Goal: Task Accomplishment & Management: Manage account settings

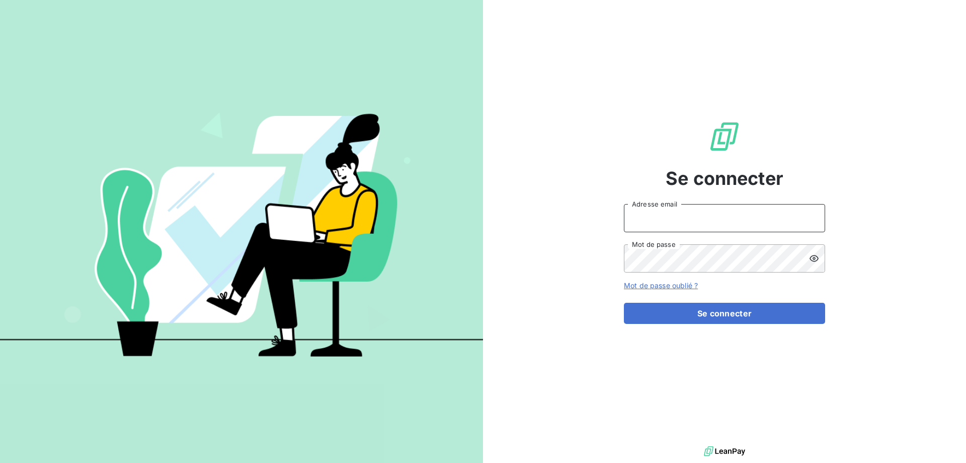
type input "[EMAIL_ADDRESS][DOMAIN_NAME]"
click at [748, 331] on div "Se connecter [EMAIL_ADDRESS][DOMAIN_NAME] Adresse email Mot de passe Mot de pas…" at bounding box center [724, 221] width 201 height 443
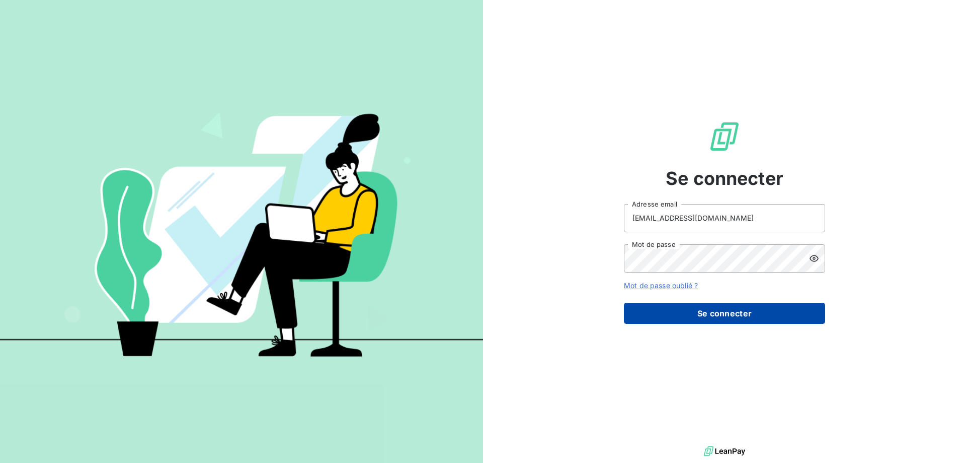
click at [778, 304] on button "Se connecter" at bounding box center [724, 312] width 201 height 21
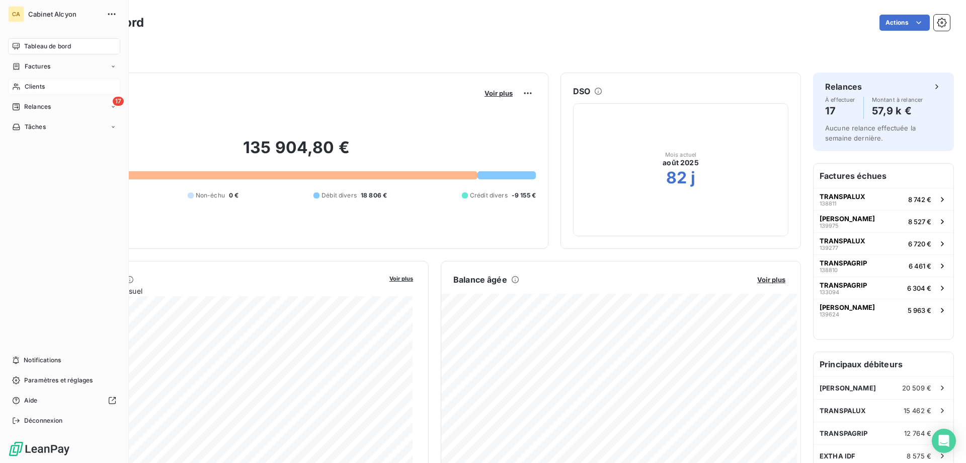
click at [40, 83] on span "Clients" at bounding box center [35, 86] width 20 height 9
